Goal: Information Seeking & Learning: Learn about a topic

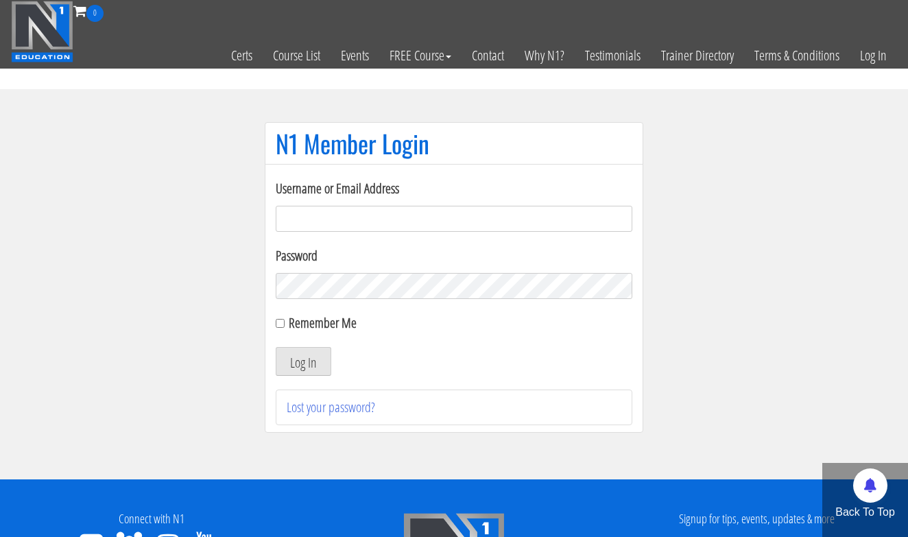
type input "[EMAIL_ADDRESS][DOMAIN_NAME]"
click at [303, 361] on button "Log In" at bounding box center [304, 361] width 56 height 29
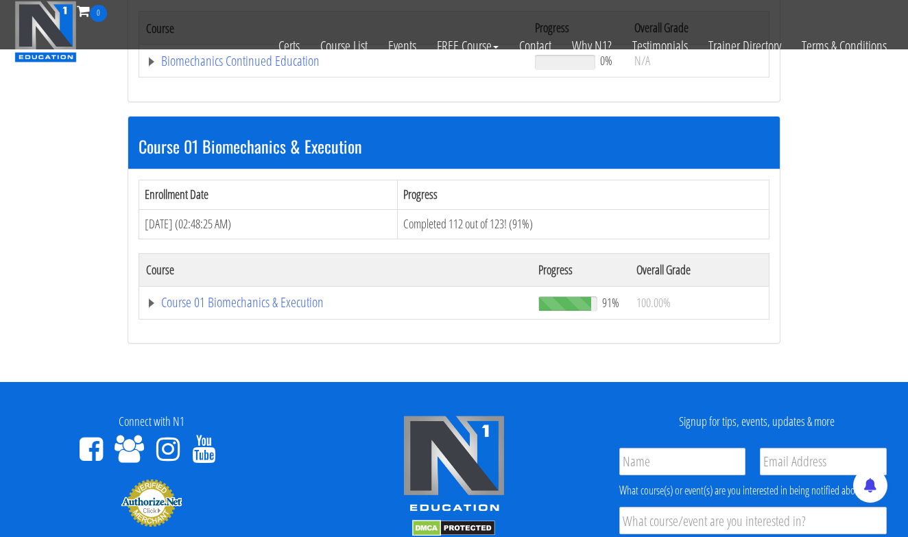
scroll to position [335, 0]
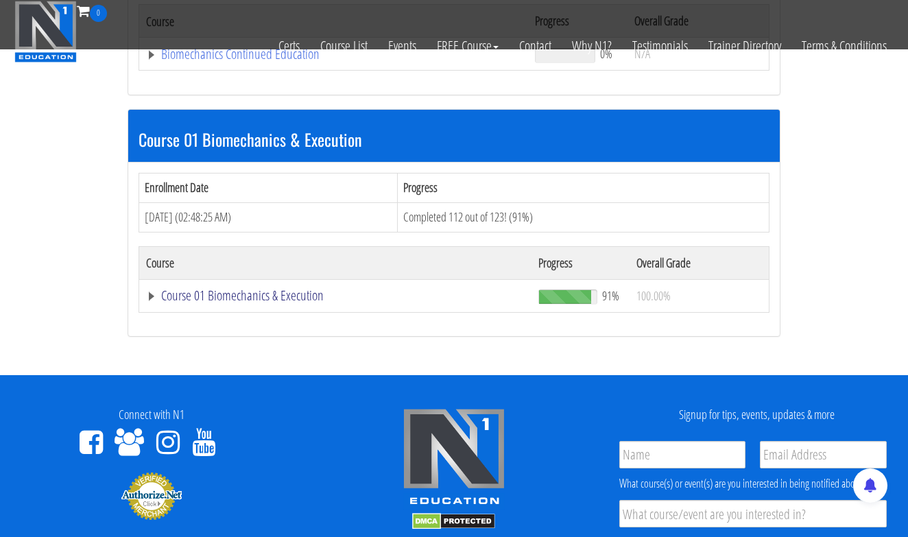
click at [297, 293] on link "Course 01 Biomechanics & Execution" at bounding box center [335, 296] width 378 height 14
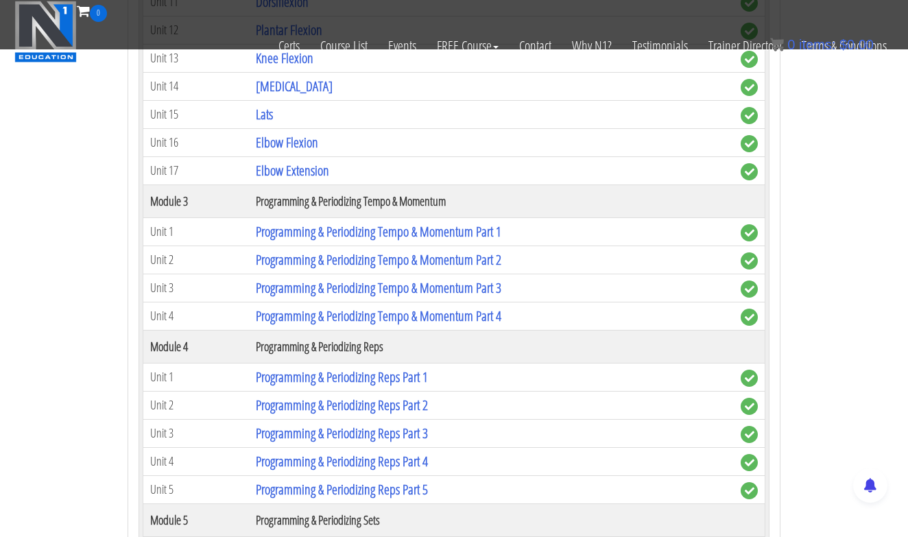
scroll to position [1326, 0]
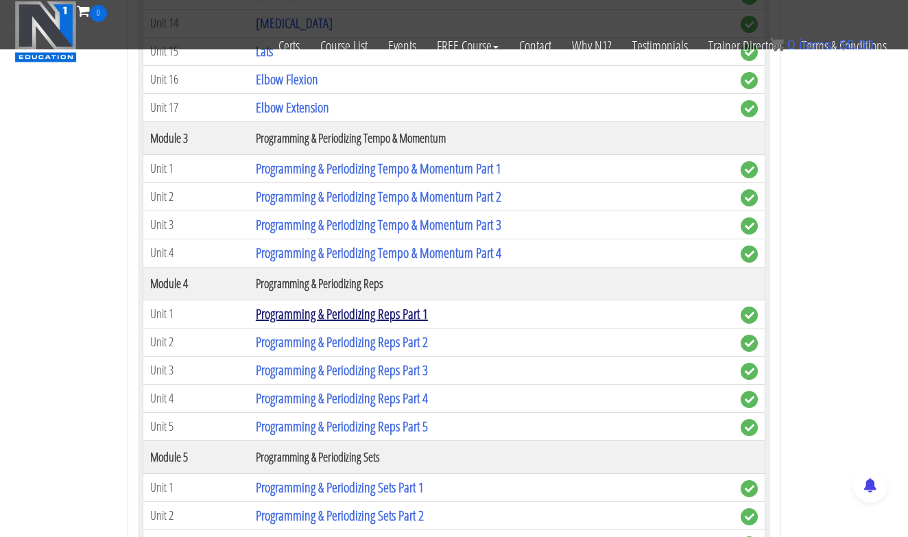
click at [355, 317] on link "Programming & Periodizing Reps Part 1" at bounding box center [342, 313] width 172 height 19
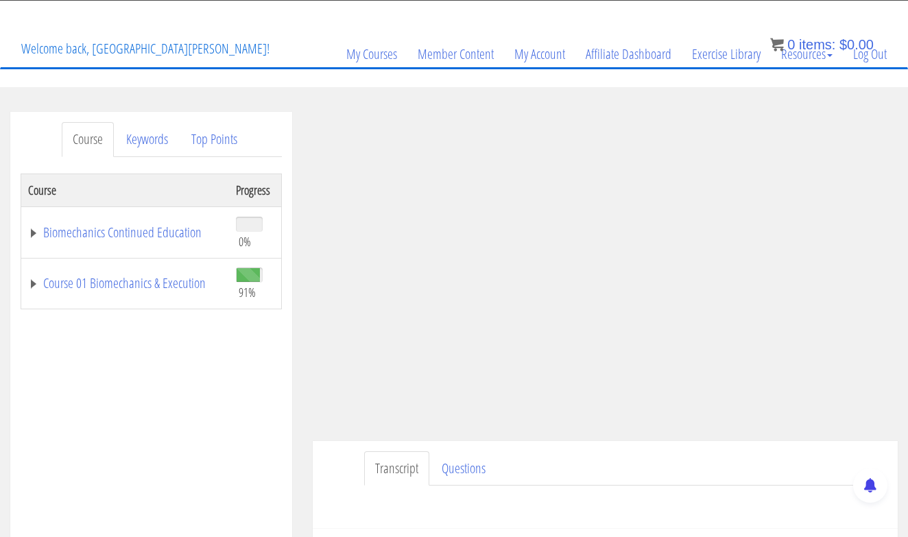
scroll to position [65, 0]
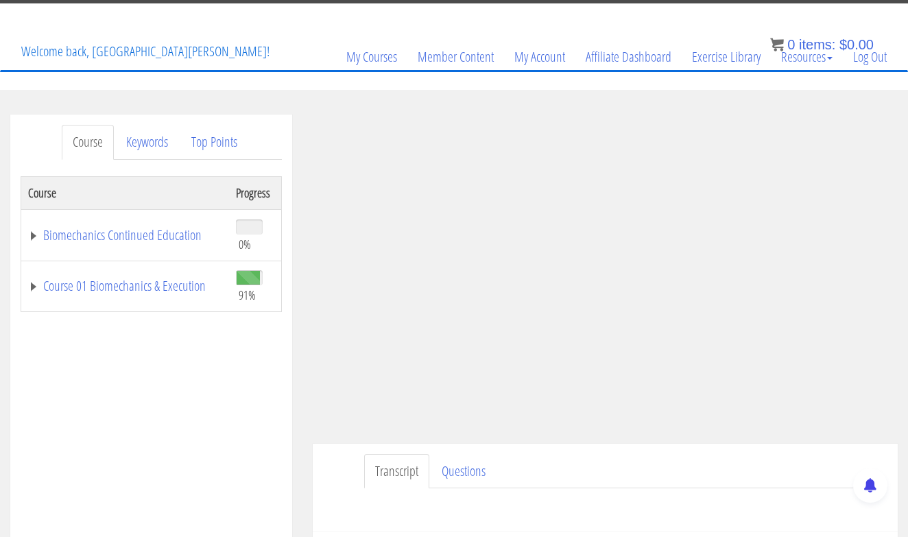
click at [173, 296] on td "Course 01 Biomechanics & Execution" at bounding box center [125, 285] width 208 height 51
click at [173, 293] on link "Course 01 Biomechanics & Execution" at bounding box center [125, 286] width 194 height 14
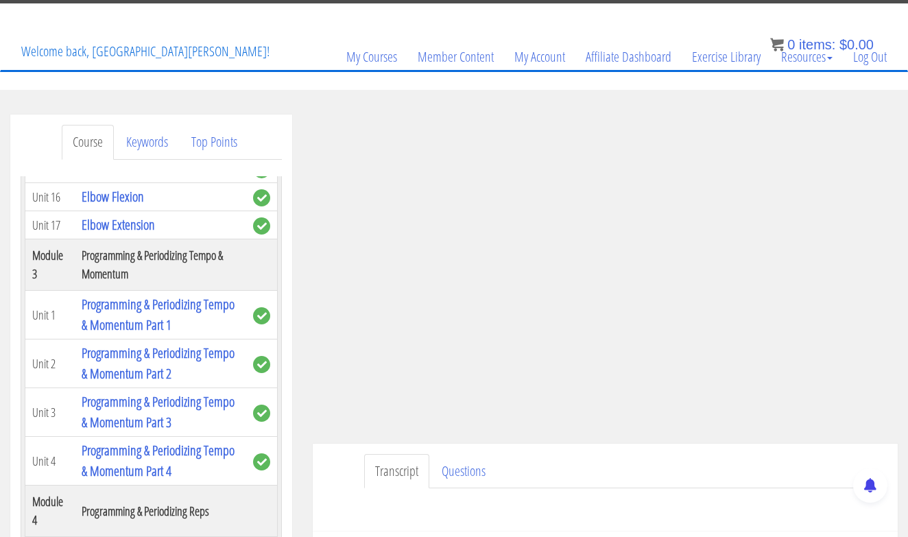
scroll to position [913, 0]
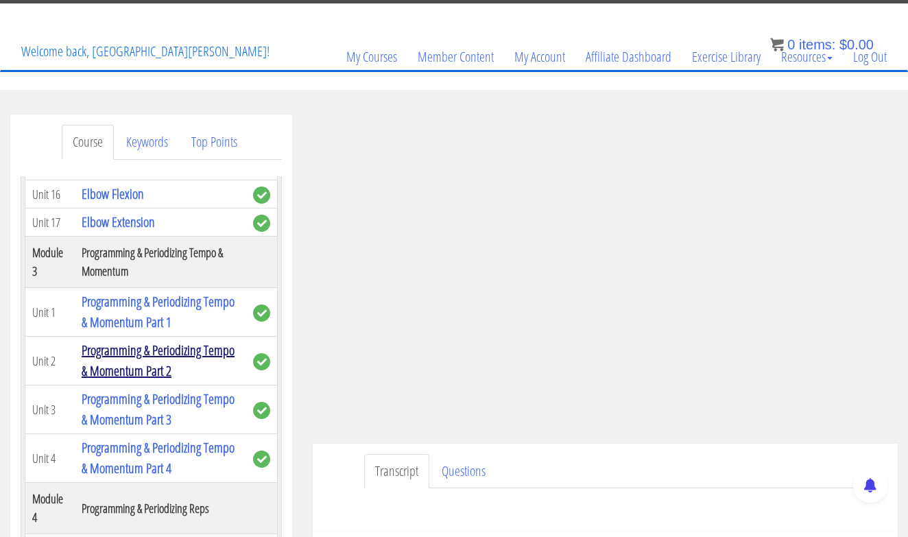
click at [135, 352] on link "Programming & Periodizing Tempo & Momentum Part 2" at bounding box center [158, 360] width 153 height 39
